Goal: Task Accomplishment & Management: Manage account settings

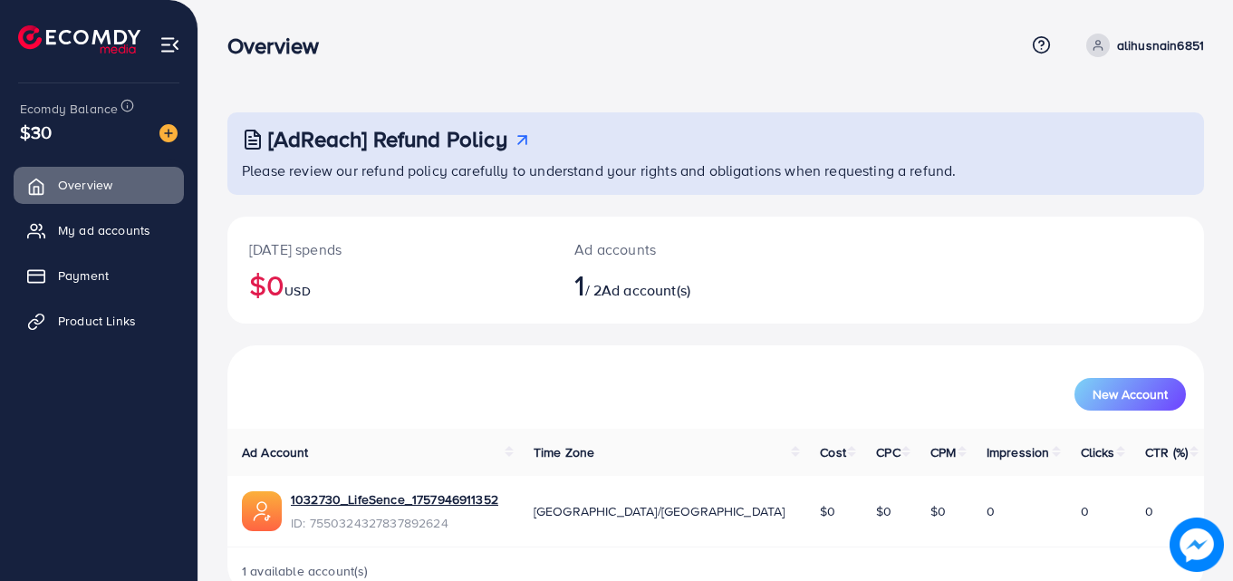
scroll to position [43, 0]
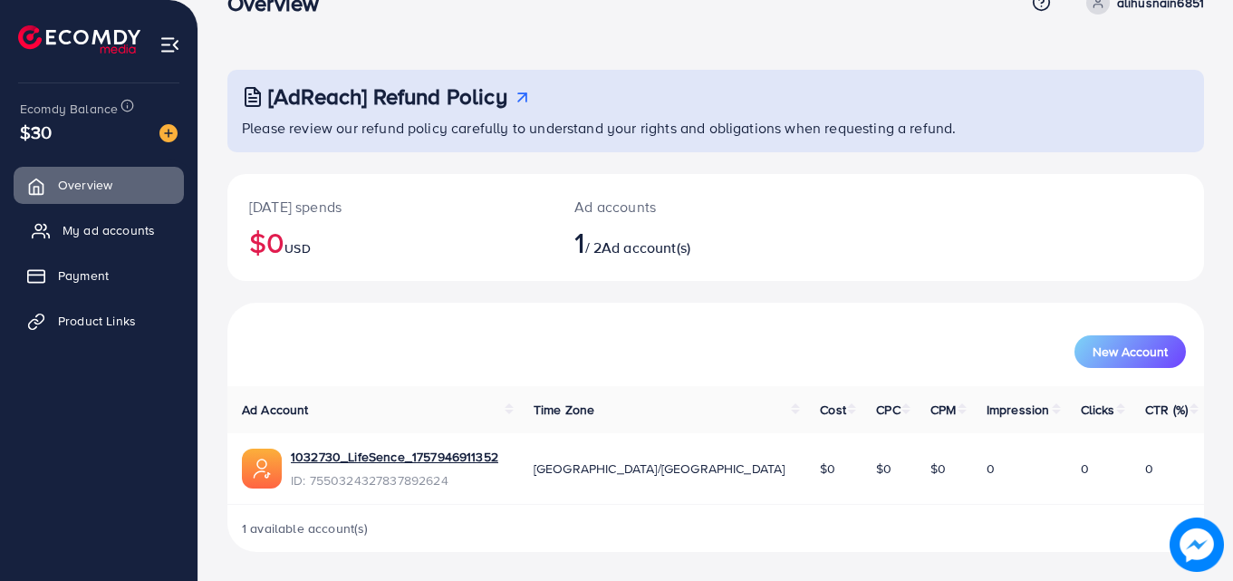
click at [116, 219] on link "My ad accounts" at bounding box center [99, 230] width 170 height 36
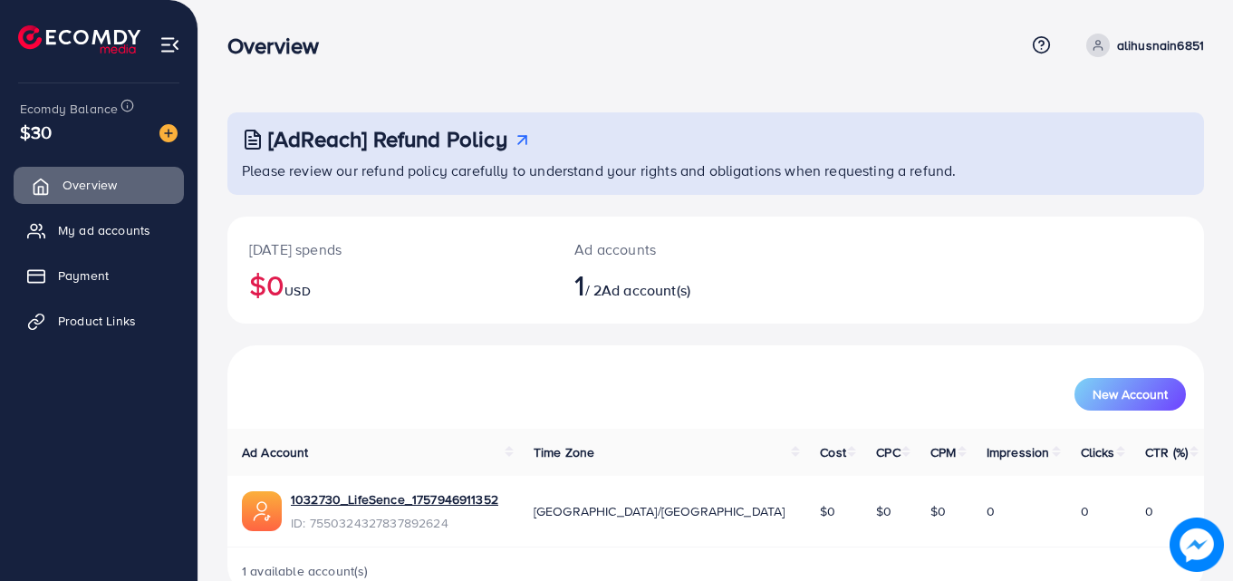
click at [101, 199] on link "Overview" at bounding box center [99, 185] width 170 height 36
click at [112, 226] on span "My ad accounts" at bounding box center [109, 230] width 92 height 18
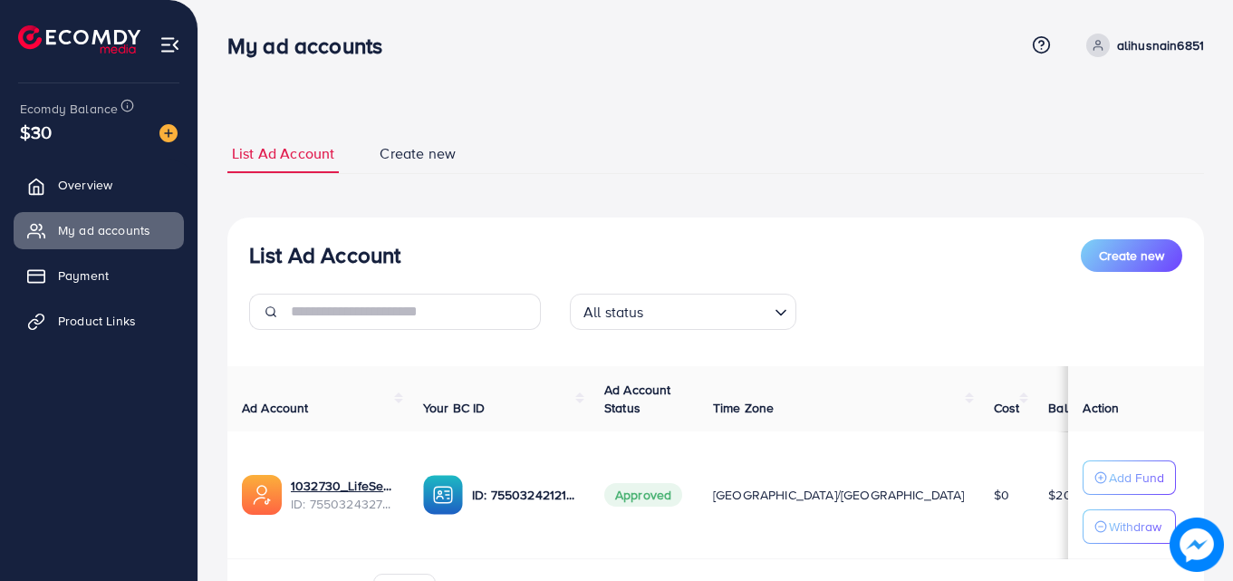
scroll to position [1, 0]
